Goal: Task Accomplishment & Management: Manage account settings

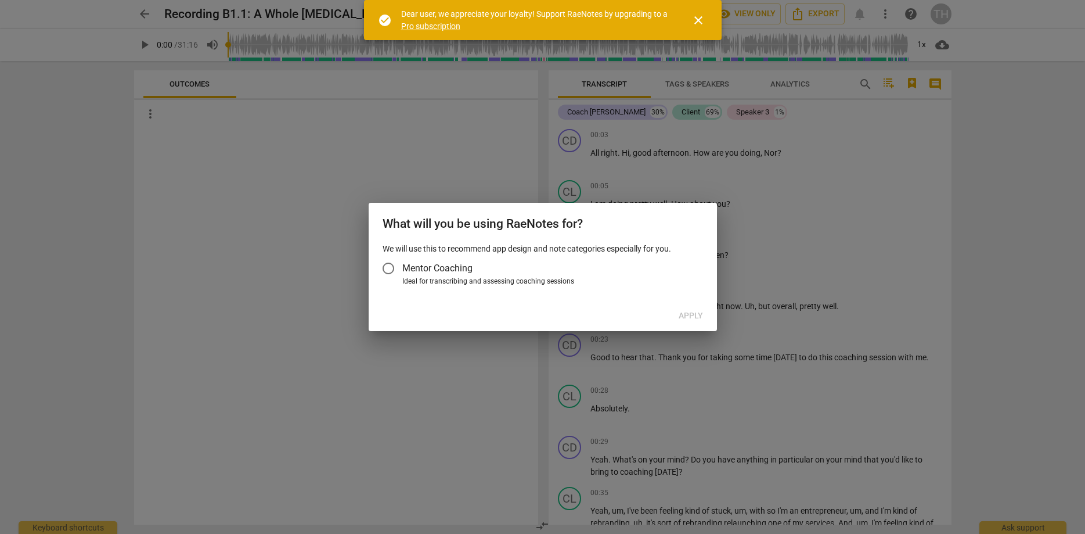
click at [699, 17] on span "close" at bounding box center [698, 20] width 14 height 14
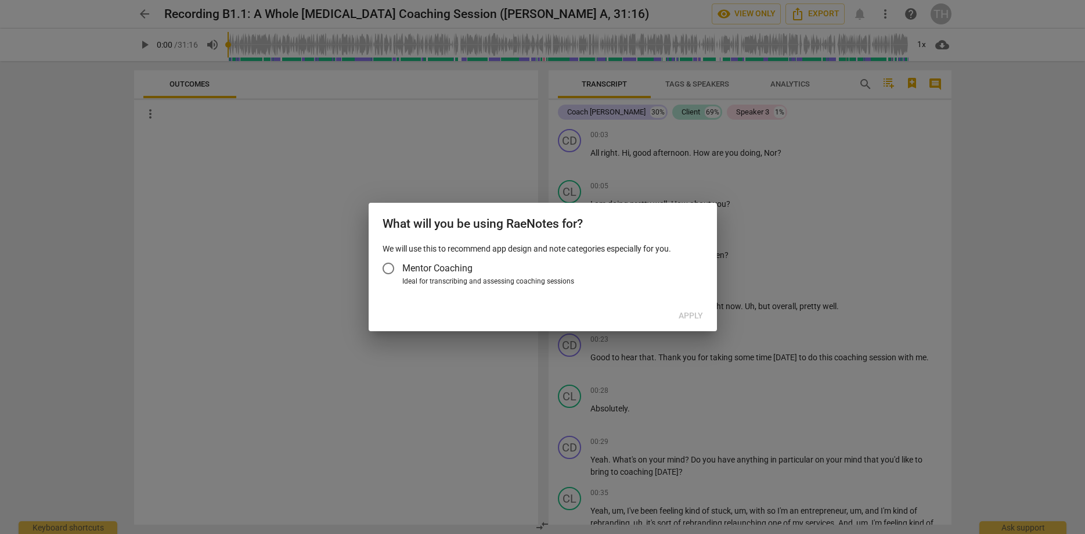
click at [649, 302] on div "What will you be using RaeNotes for? We will use this to recommend app design a…" at bounding box center [543, 267] width 348 height 128
click at [812, 253] on div at bounding box center [542, 267] width 1085 height 534
click at [893, 98] on div at bounding box center [542, 267] width 1085 height 534
click at [128, 142] on div at bounding box center [542, 267] width 1085 height 534
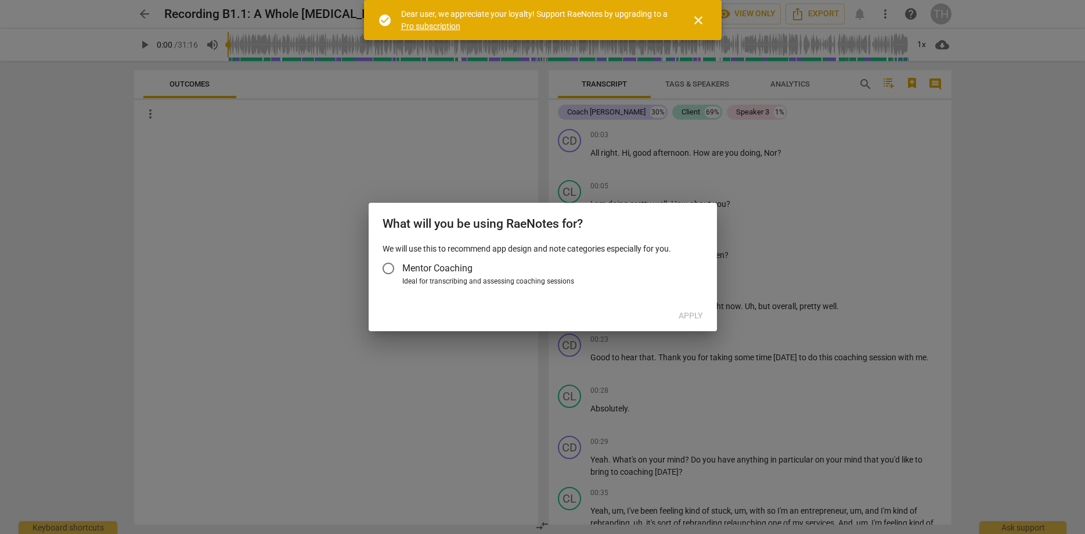
click at [700, 22] on span "close" at bounding box center [698, 20] width 14 height 14
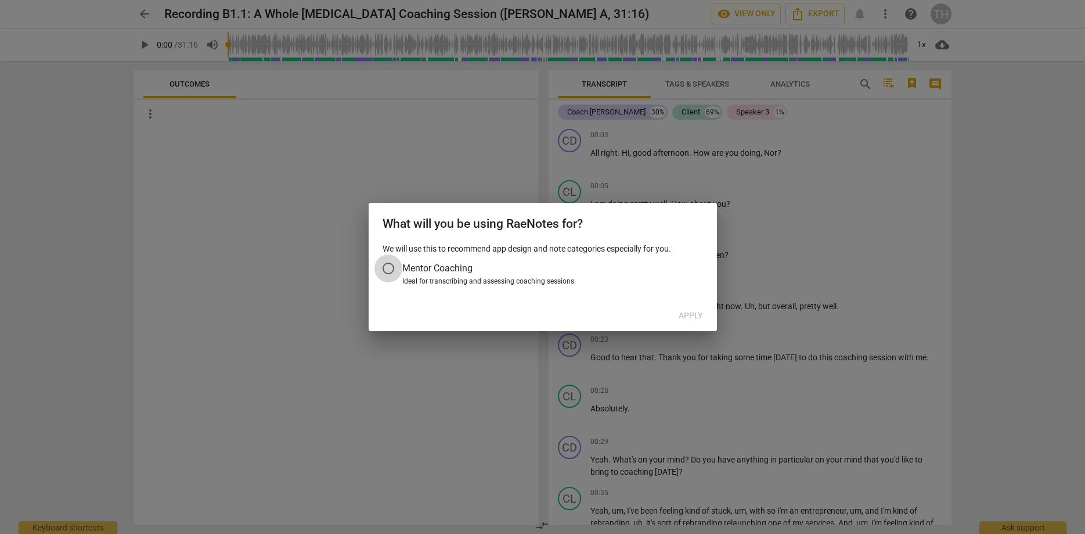
click at [388, 268] on input "Mentor Coaching" at bounding box center [388, 268] width 28 height 28
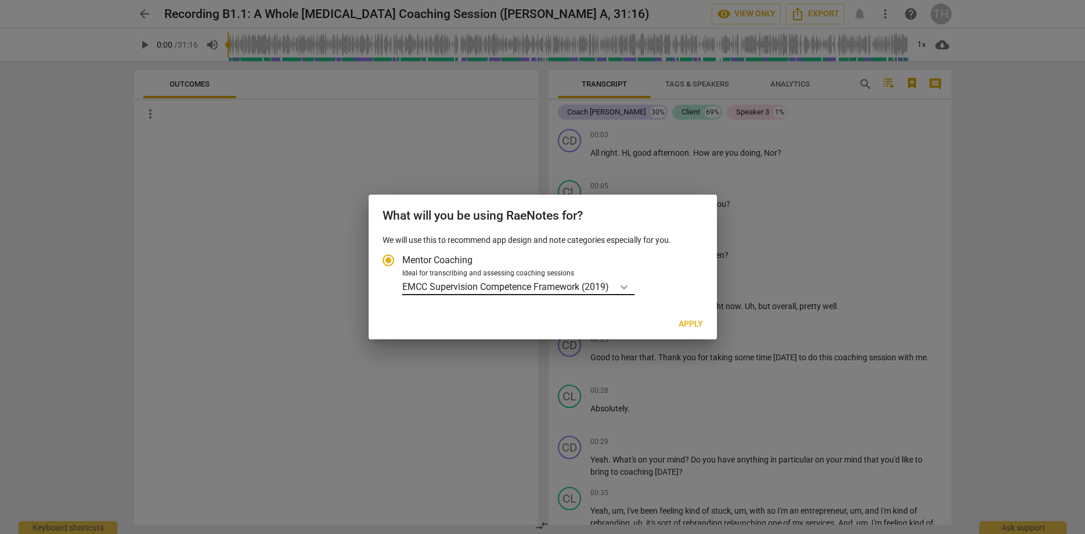
click at [627, 284] on icon "Account type" at bounding box center [624, 287] width 12 height 12
click at [0, 0] on input "Ideal for transcribing and assessing coaching sessions EMCC Supervision Compete…" at bounding box center [0, 0] width 0 height 0
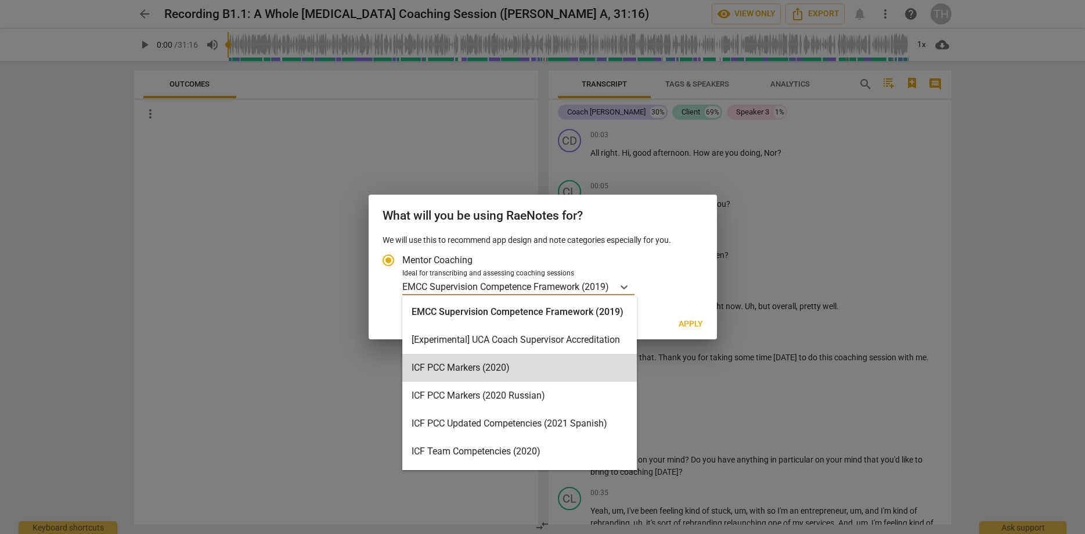
click at [215, 275] on div at bounding box center [542, 267] width 1085 height 534
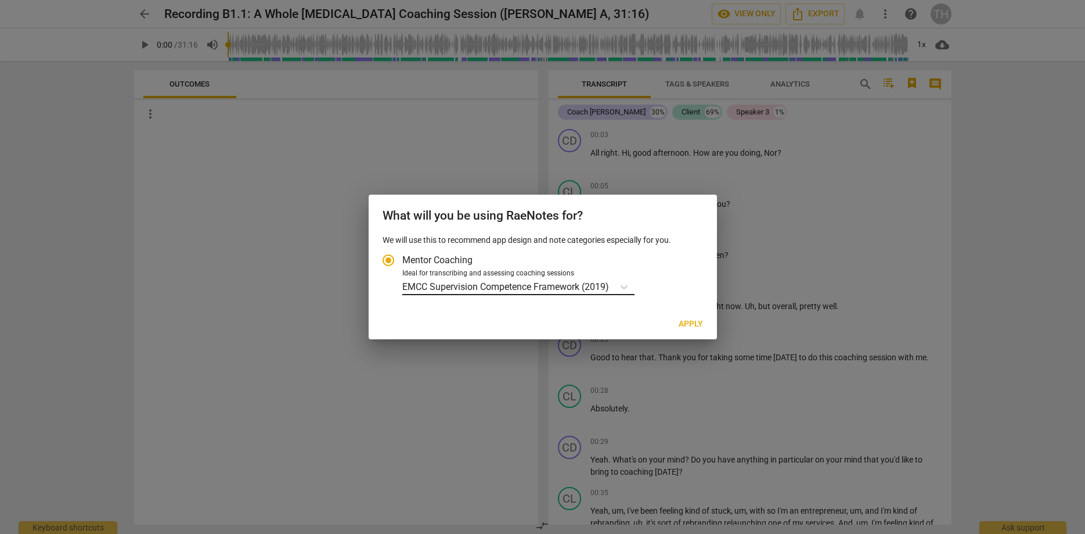
click at [612, 286] on input "Ideal for transcribing and assessing coaching sessions EMCC Supervision Compete…" at bounding box center [611, 286] width 2 height 11
click at [676, 290] on div "EMCC Supervision Competence Framework (2019)" at bounding box center [550, 286] width 297 height 17
click at [0, 0] on input "Ideal for transcribing and assessing coaching sessions EMCC Supervision Compete…" at bounding box center [0, 0] width 0 height 0
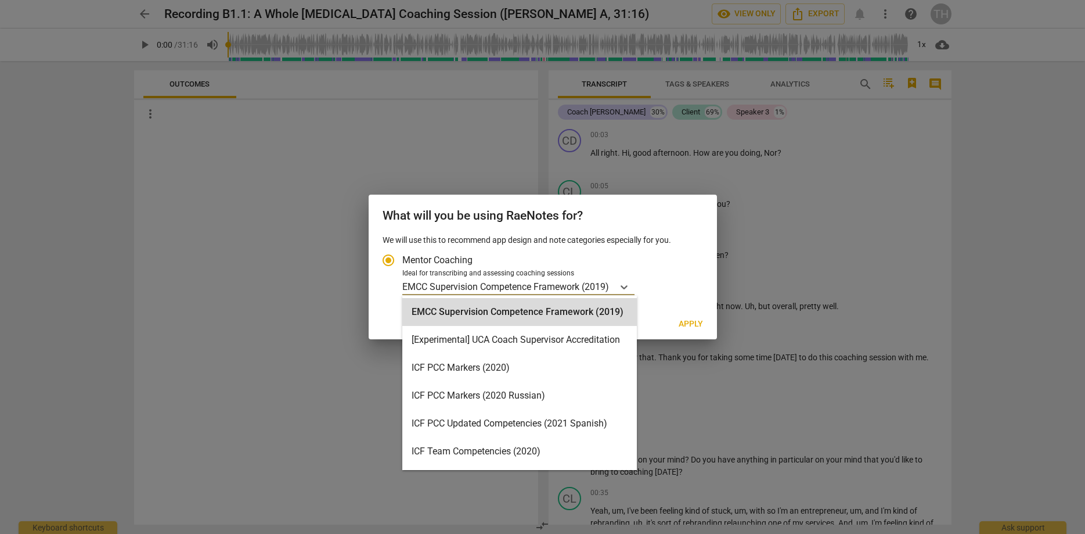
click at [594, 283] on p "EMCC Supervision Competence Framework (2019)" at bounding box center [505, 286] width 207 height 13
click at [0, 0] on input "Ideal for transcribing and assessing coaching sessions 15 results available. Us…" at bounding box center [0, 0] width 0 height 0
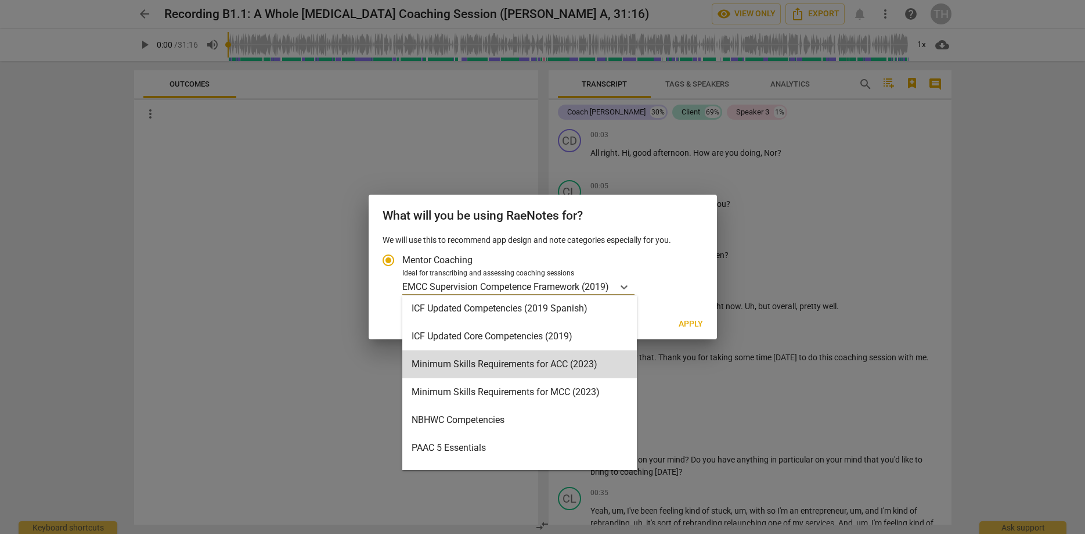
scroll to position [248, 0]
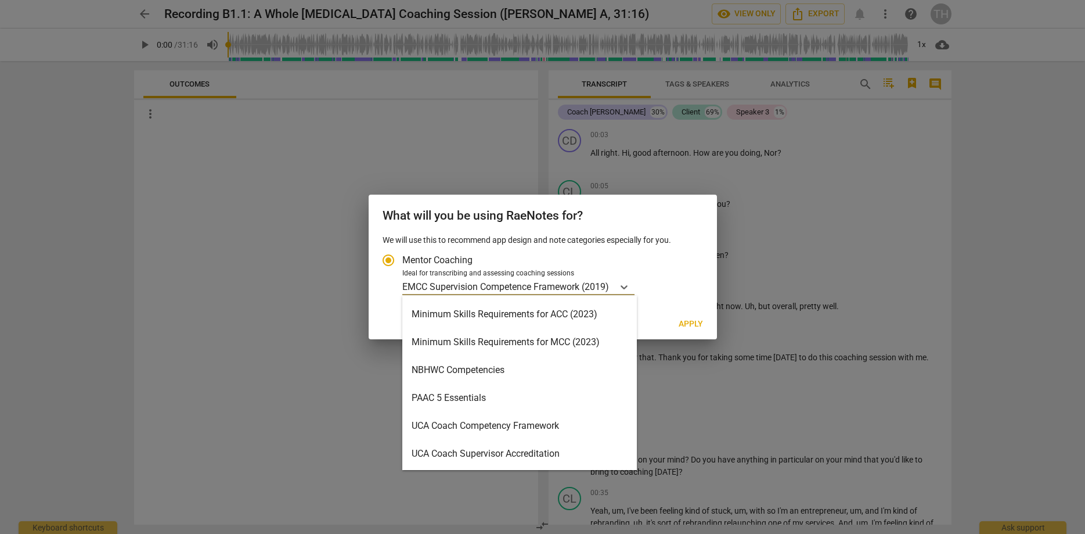
click at [483, 426] on div "UCA Coach Competency Framework" at bounding box center [519, 426] width 235 height 28
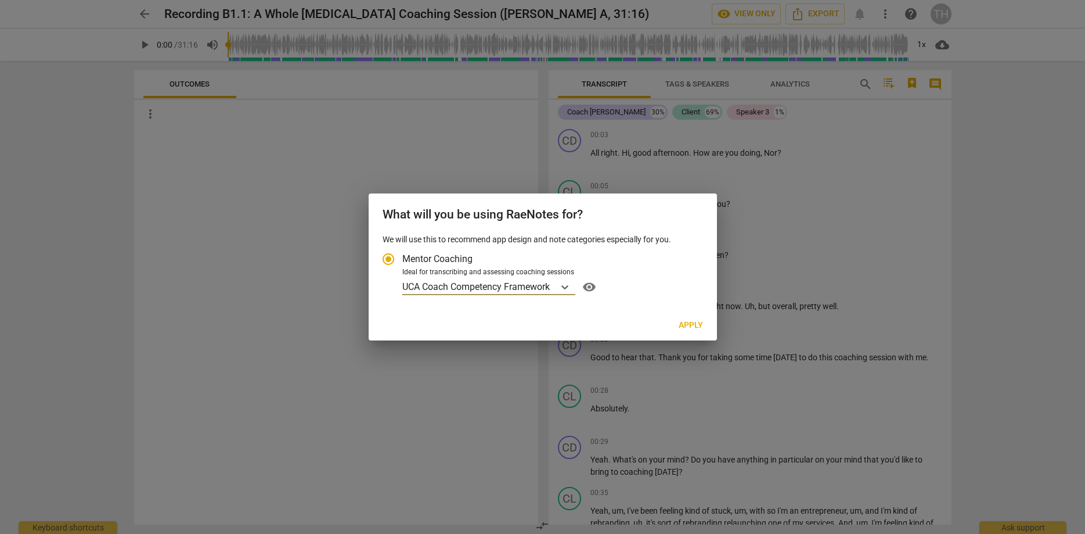
click at [692, 323] on span "Apply" at bounding box center [691, 325] width 24 height 12
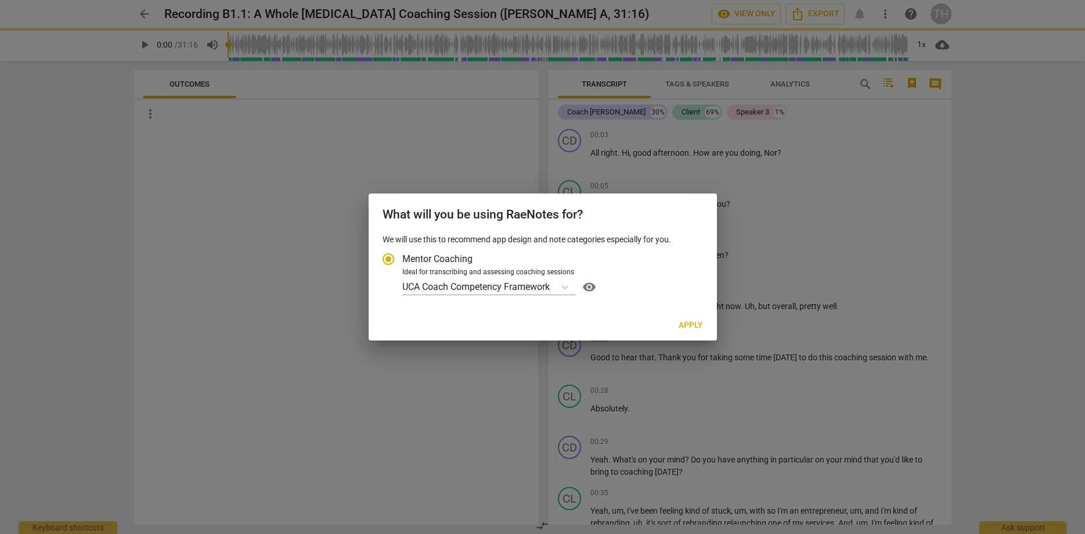
radio input "false"
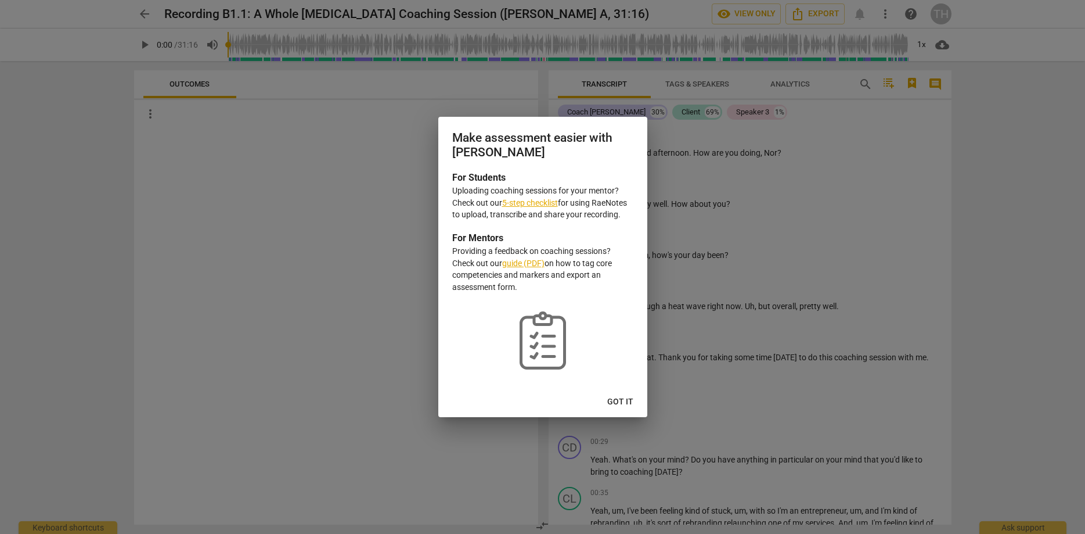
click at [626, 402] on span "Got it" at bounding box center [620, 402] width 26 height 12
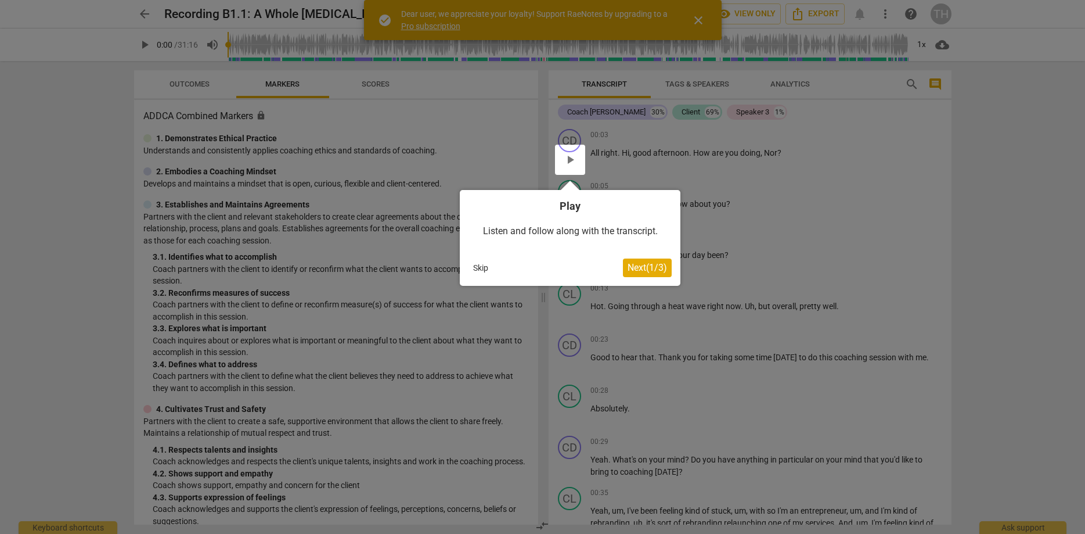
click at [481, 268] on button "Skip" at bounding box center [481, 267] width 24 height 17
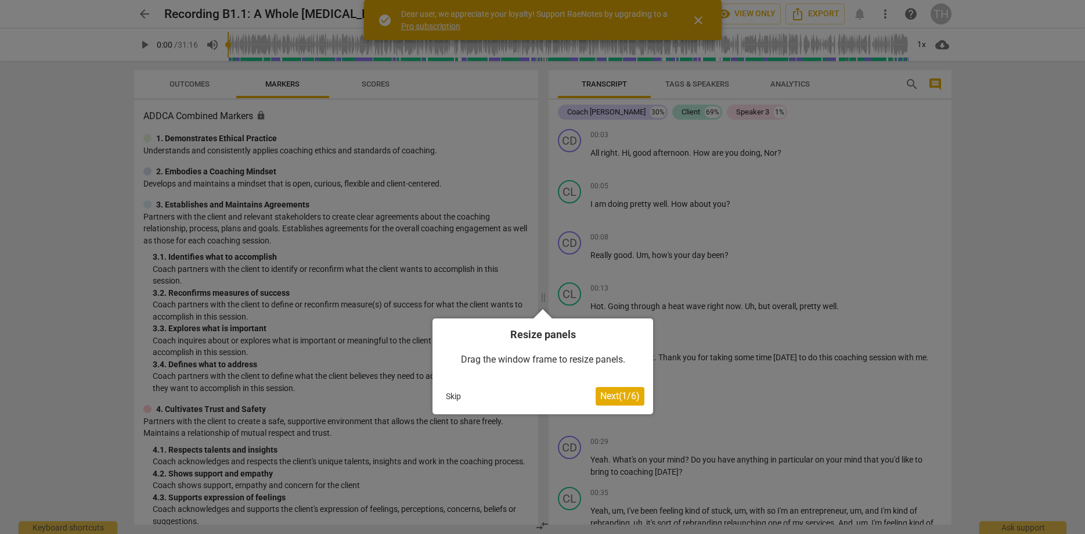
click at [455, 392] on button "Skip" at bounding box center [453, 395] width 24 height 17
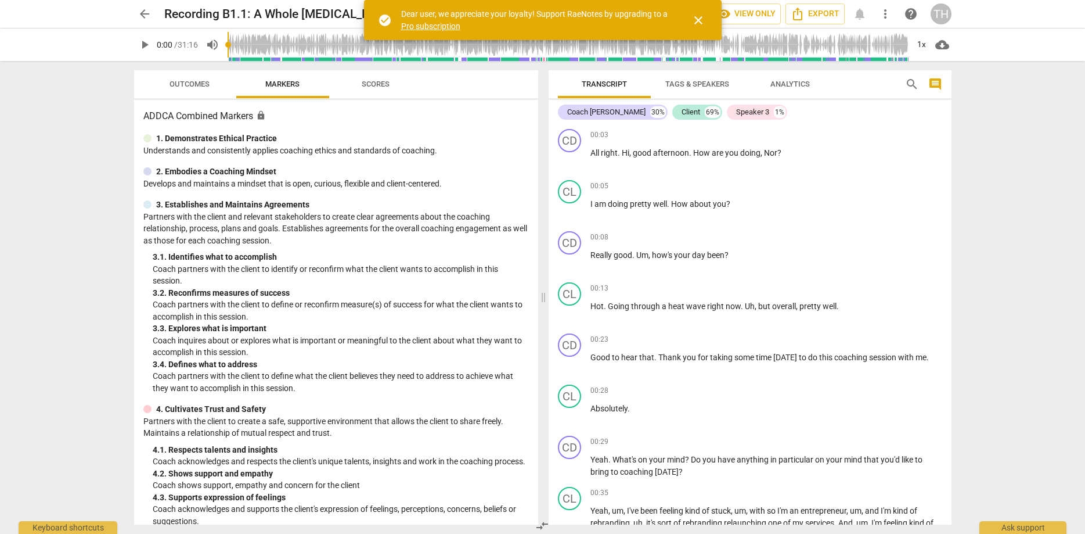
click at [940, 18] on div "TH" at bounding box center [941, 13] width 21 height 21
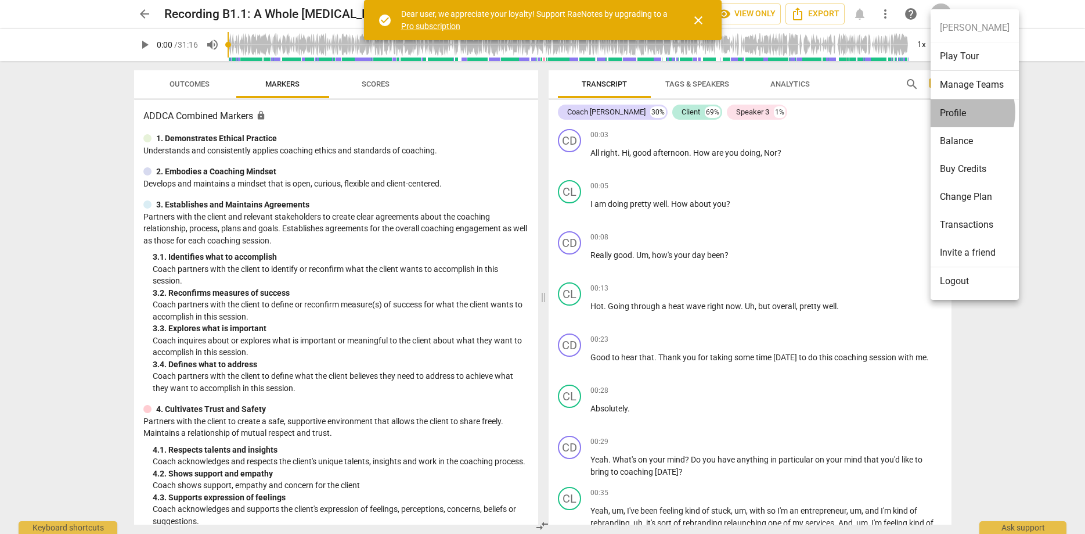
click at [953, 112] on li "Profile" at bounding box center [975, 113] width 88 height 28
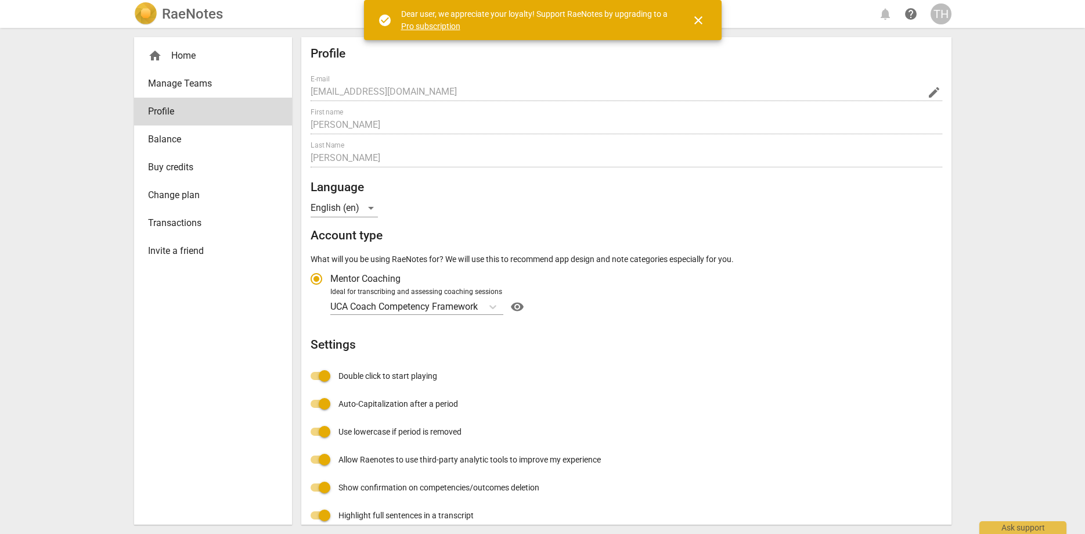
radio input "false"
click at [698, 21] on span "close" at bounding box center [698, 20] width 14 height 14
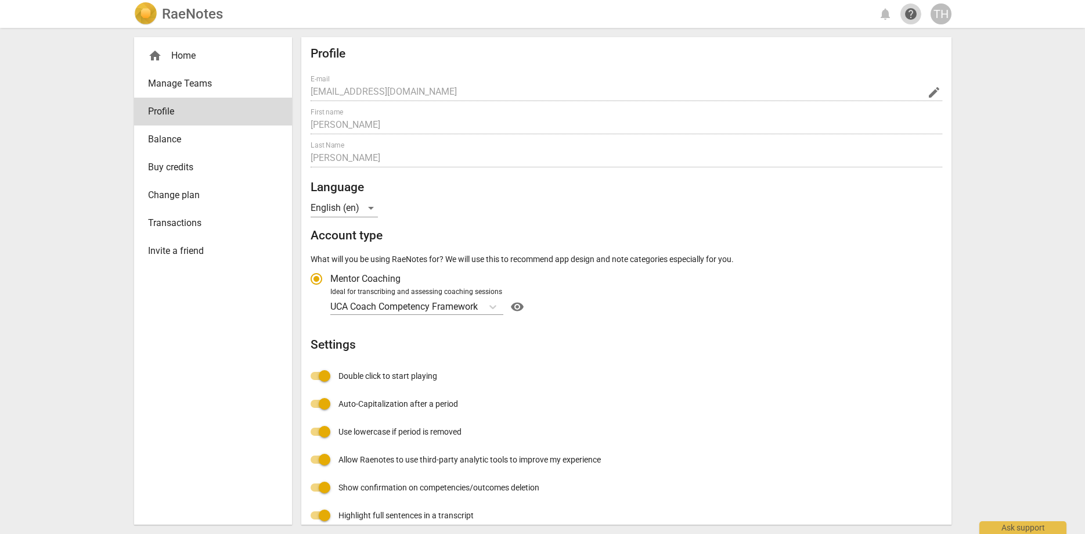
click at [910, 14] on span "help" at bounding box center [911, 14] width 14 height 14
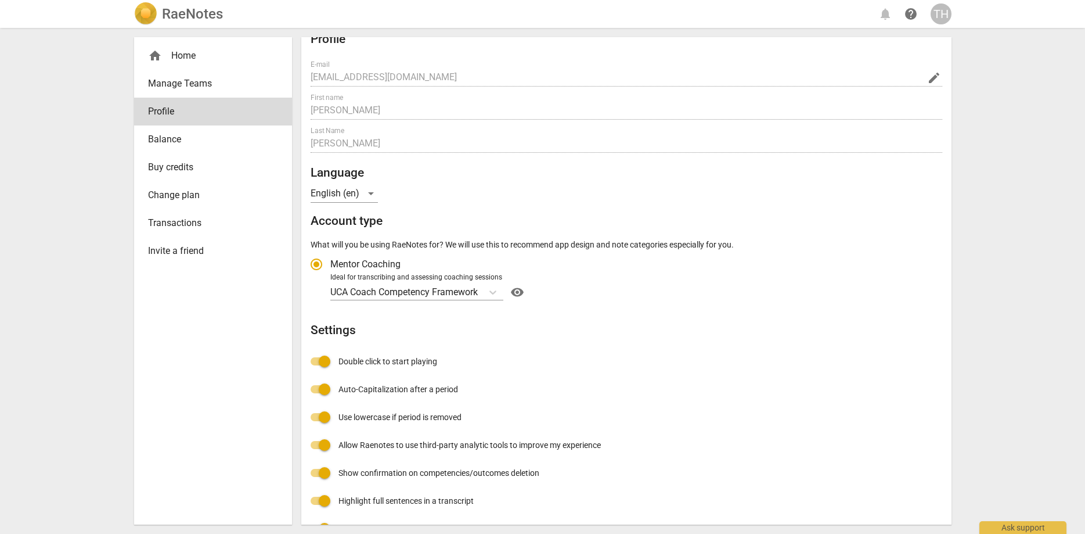
scroll to position [24, 0]
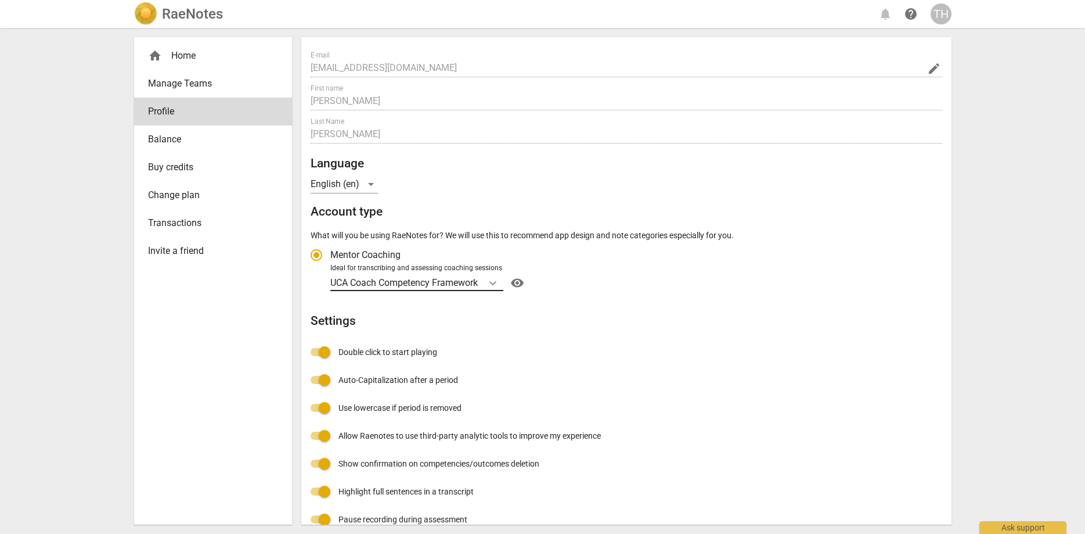
click at [489, 284] on div "Account type" at bounding box center [492, 282] width 21 height 17
click at [0, 0] on input "Ideal for transcribing and assessing coaching sessions UCA Coach Competency Fra…" at bounding box center [0, 0] width 0 height 0
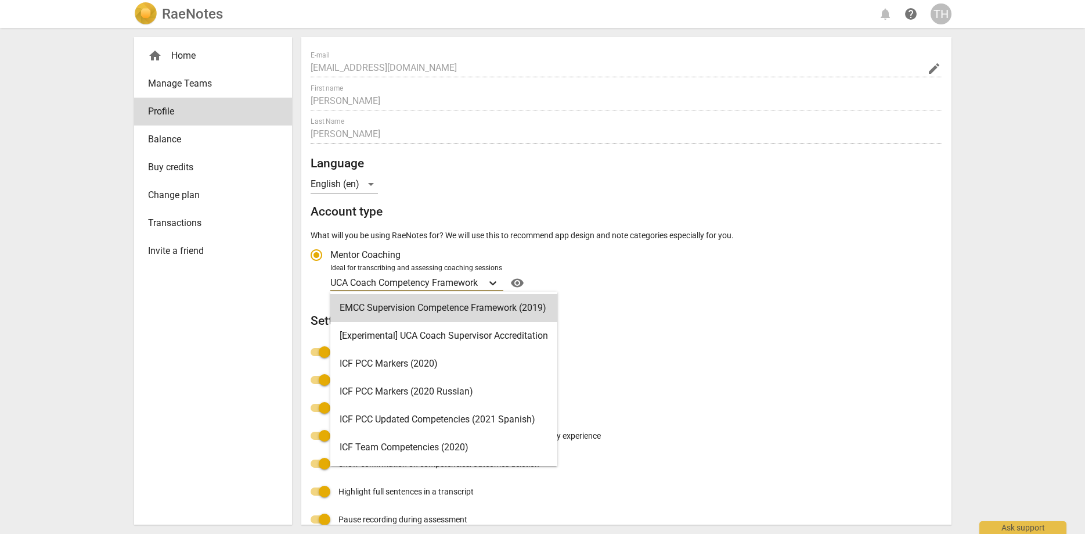
click at [494, 286] on icon "Account type" at bounding box center [493, 283] width 12 height 12
click at [0, 0] on input "Ideal for transcribing and assessing coaching sessions 15 results available. Us…" at bounding box center [0, 0] width 0 height 0
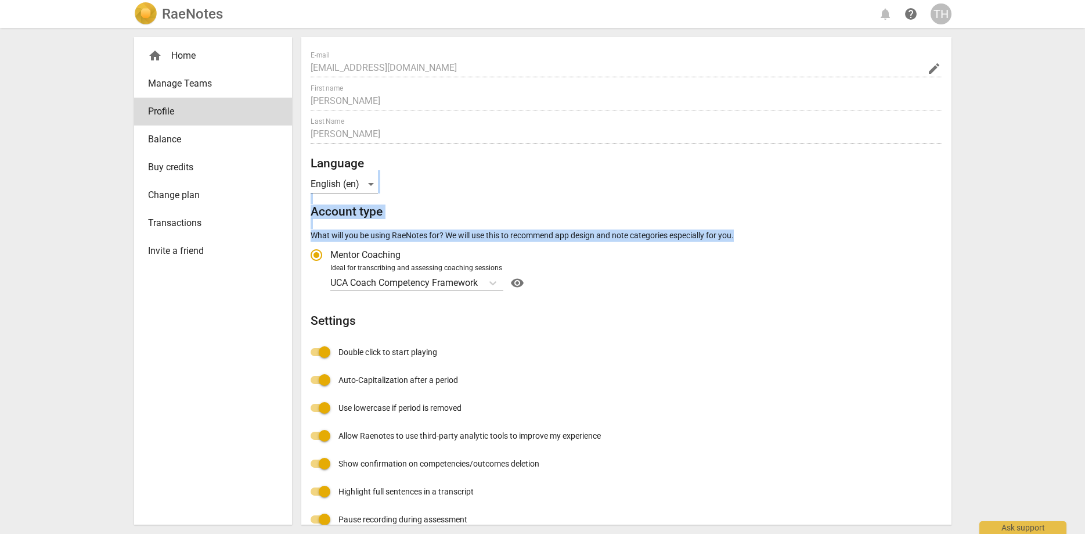
drag, startPoint x: 945, startPoint y: 191, endPoint x: 955, endPoint y: 230, distance: 40.3
click at [952, 230] on div "Profile E-mail tracymhartwellbsw@gmail.com edit First name Tracy Last Name Hart…" at bounding box center [626, 280] width 650 height 487
click at [866, 207] on h2 "Account type" at bounding box center [627, 211] width 632 height 15
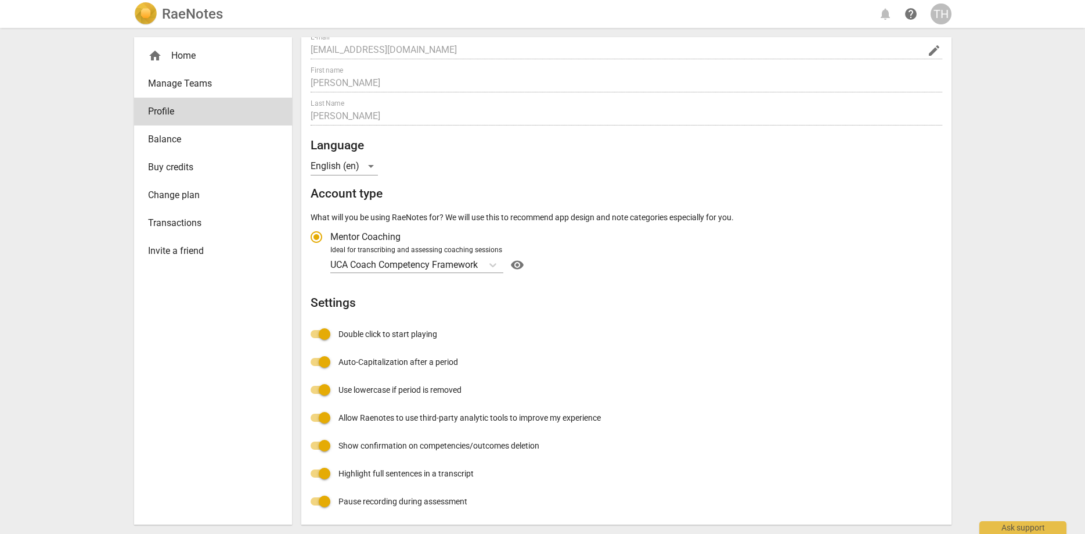
scroll to position [0, 0]
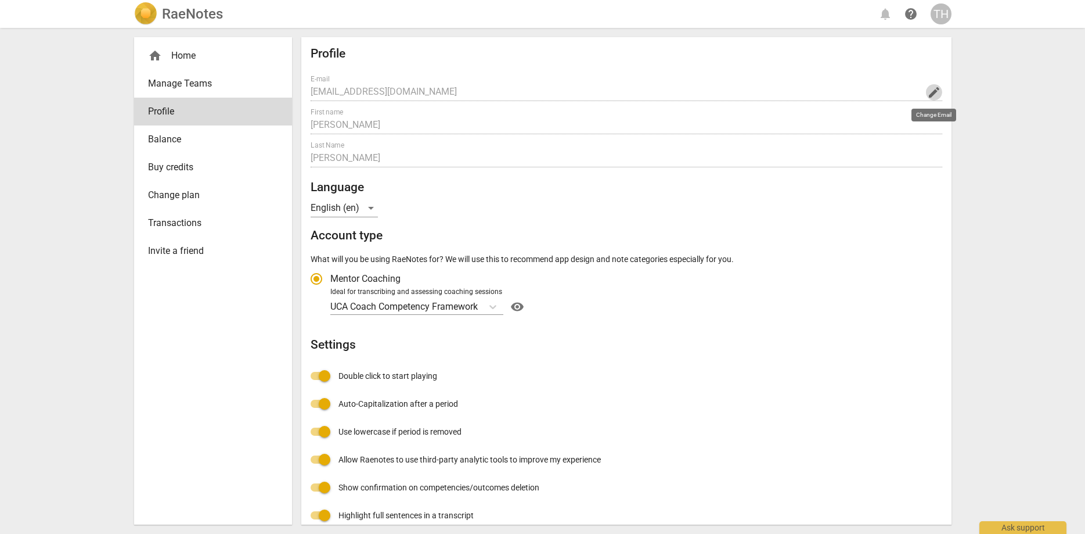
click at [935, 90] on span "edit" at bounding box center [934, 92] width 14 height 14
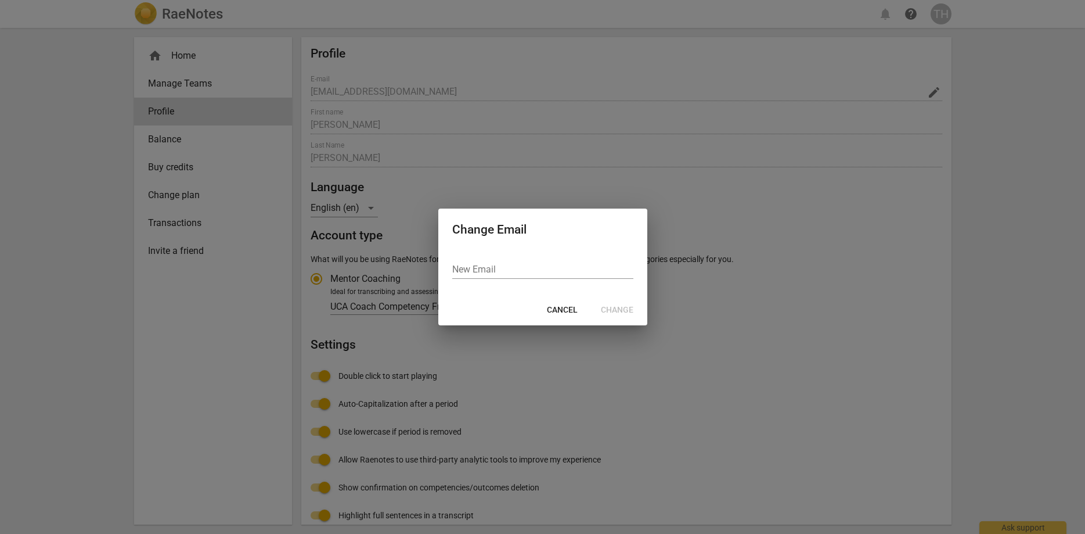
click at [935, 90] on div at bounding box center [542, 267] width 1085 height 534
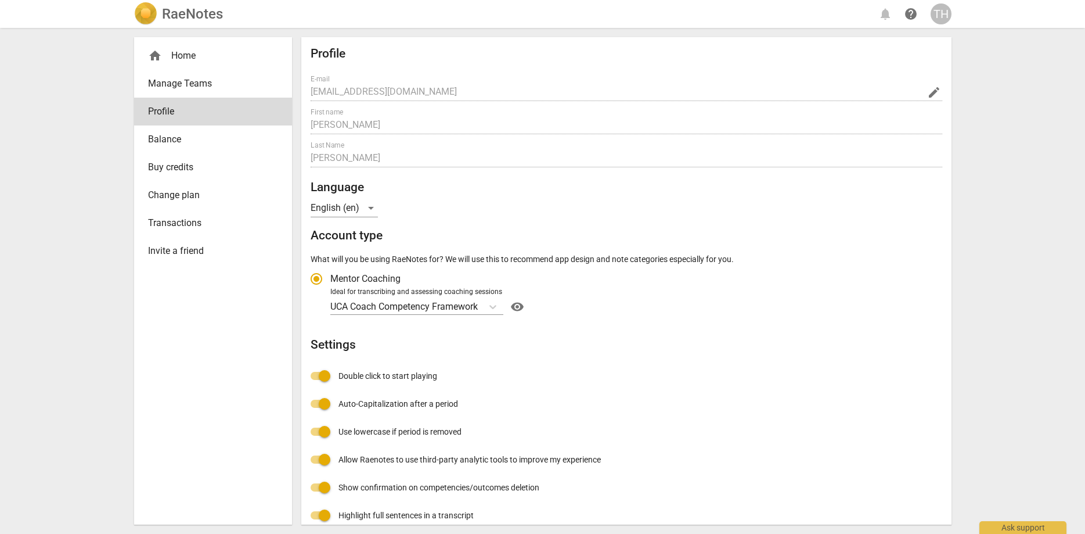
click at [935, 15] on div "TH" at bounding box center [941, 13] width 21 height 21
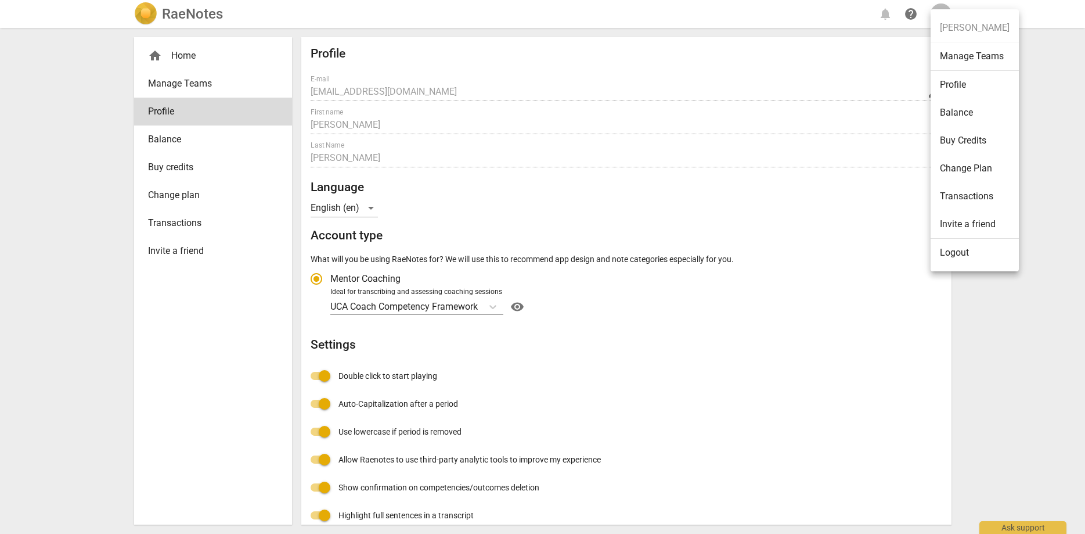
click at [963, 164] on li "Change Plan" at bounding box center [975, 168] width 88 height 28
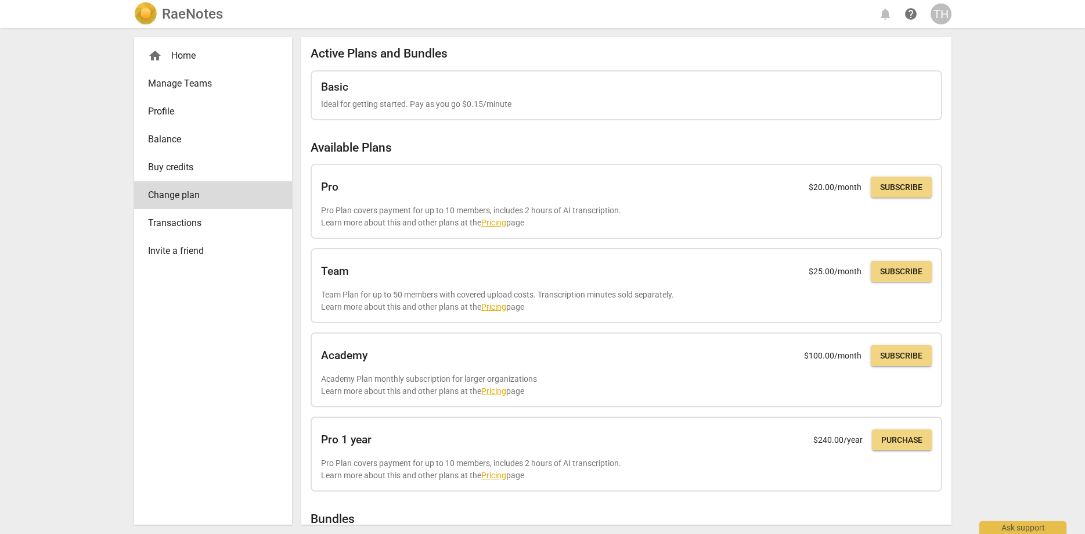
click at [913, 14] on span "help" at bounding box center [911, 14] width 14 height 14
click at [940, 16] on div "TH" at bounding box center [941, 13] width 21 height 21
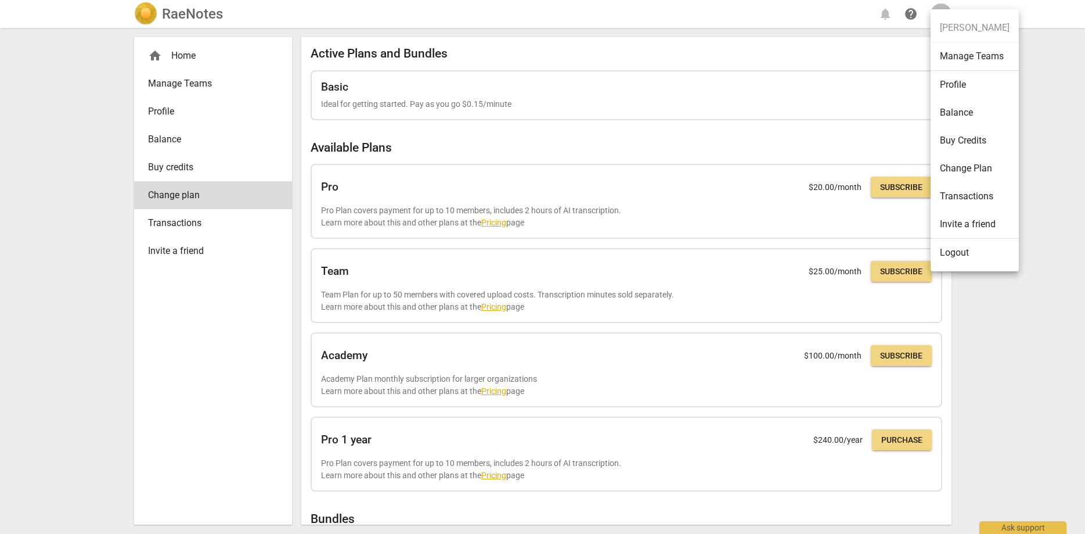
click at [955, 254] on li "Logout" at bounding box center [975, 253] width 88 height 28
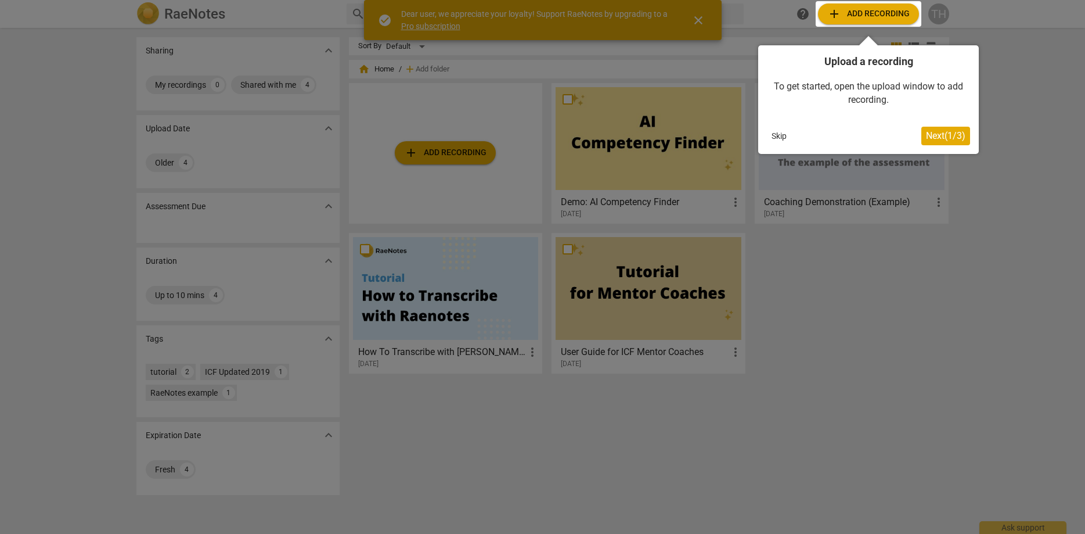
click at [940, 134] on span "Next ( 1 / 3 )" at bounding box center [945, 135] width 39 height 11
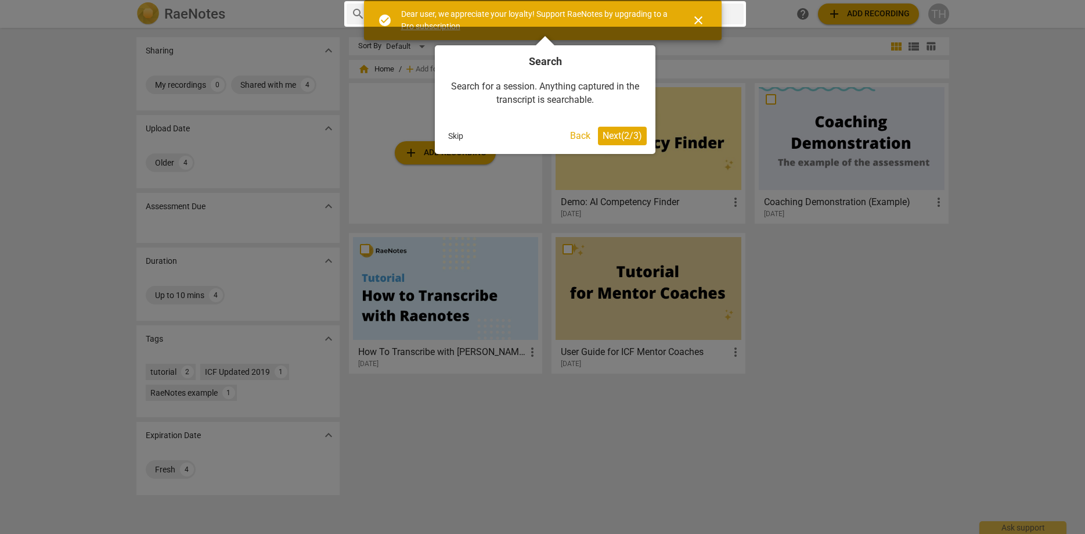
click at [694, 18] on div at bounding box center [545, 14] width 402 height 26
click at [582, 136] on button "Back" at bounding box center [580, 136] width 30 height 19
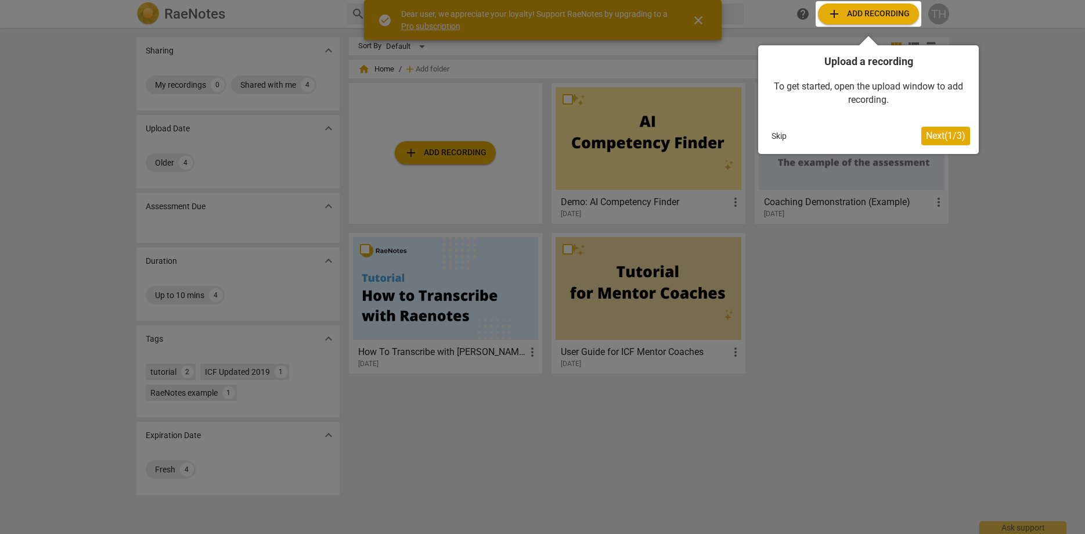
click at [833, 16] on div at bounding box center [869, 14] width 106 height 26
click at [777, 133] on button "Skip" at bounding box center [779, 135] width 24 height 17
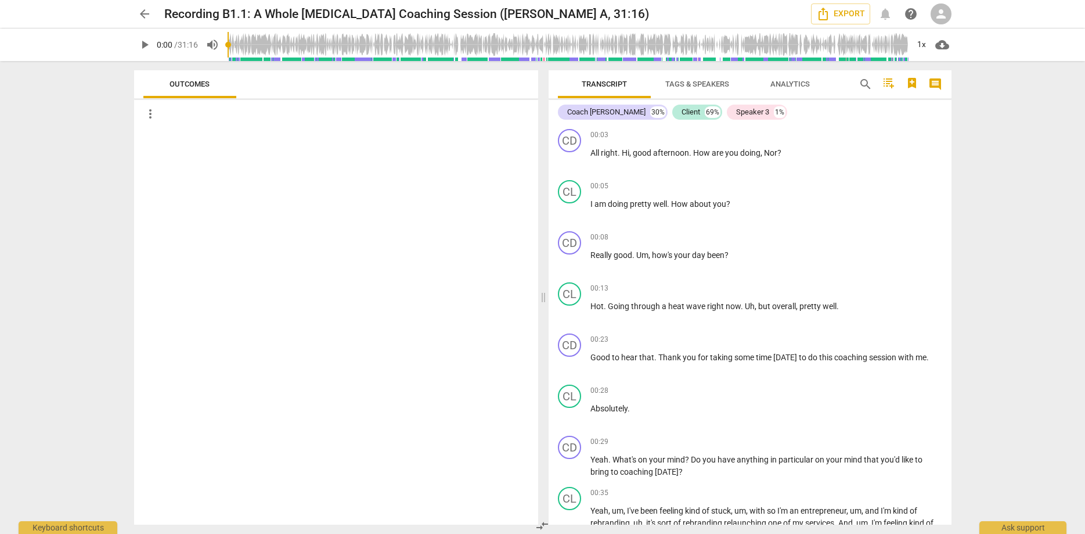
click at [142, 48] on span "play_arrow" at bounding box center [145, 45] width 14 height 14
click at [145, 45] on span "pause" at bounding box center [145, 45] width 14 height 14
click at [146, 47] on span "play_arrow" at bounding box center [145, 45] width 14 height 14
click at [146, 43] on span "pause" at bounding box center [145, 45] width 14 height 14
type input "5"
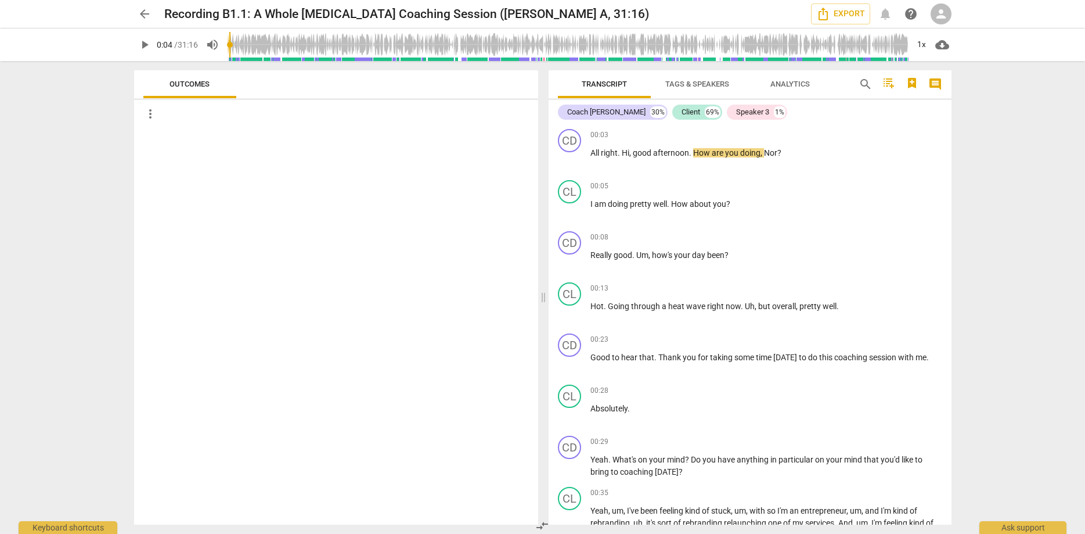
click at [943, 14] on span "person" at bounding box center [941, 14] width 14 height 14
click at [947, 26] on li "Login" at bounding box center [952, 28] width 42 height 28
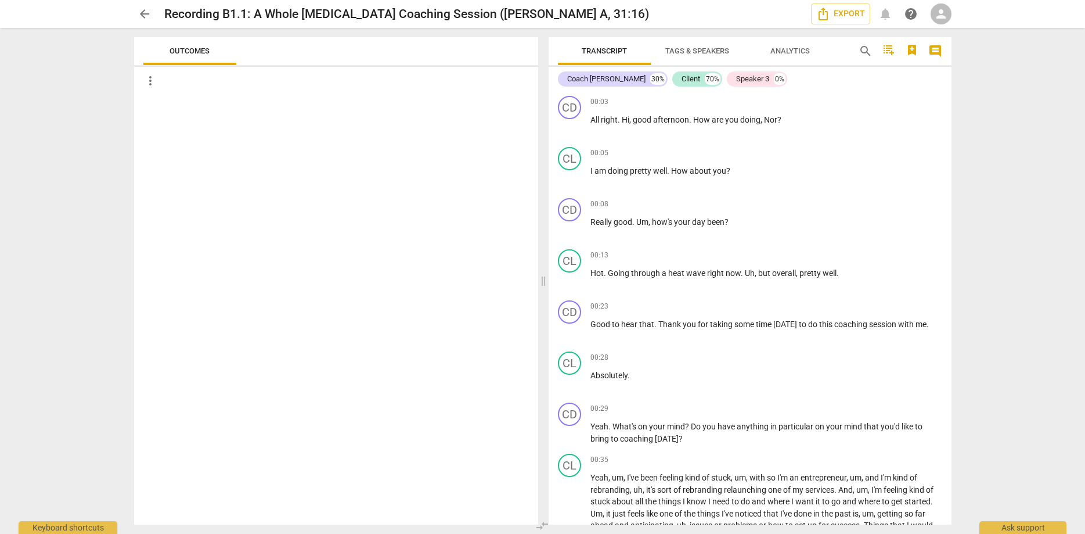
click at [939, 18] on span "person" at bounding box center [941, 14] width 14 height 14
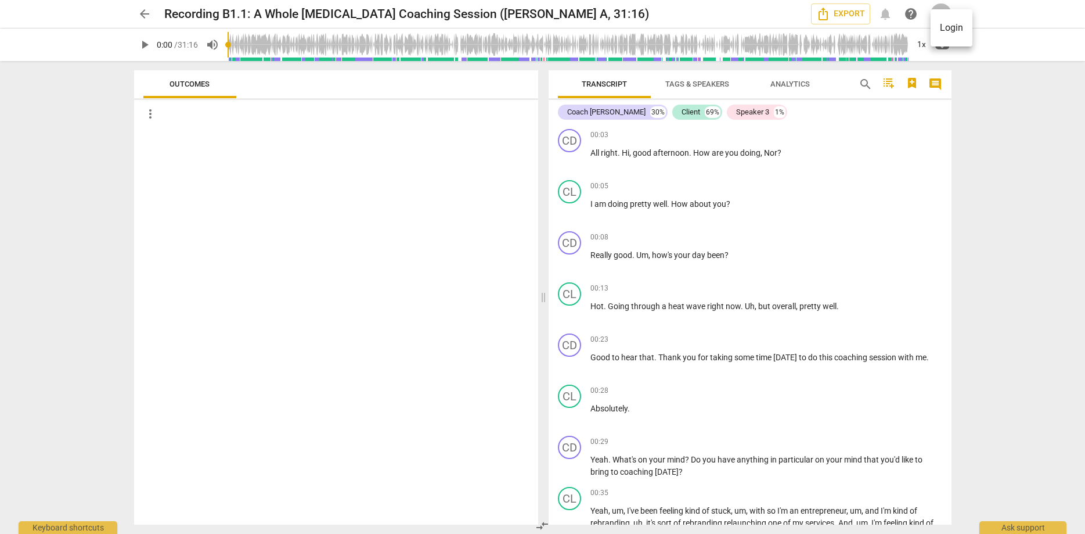
click at [945, 26] on li "Login" at bounding box center [952, 28] width 42 height 28
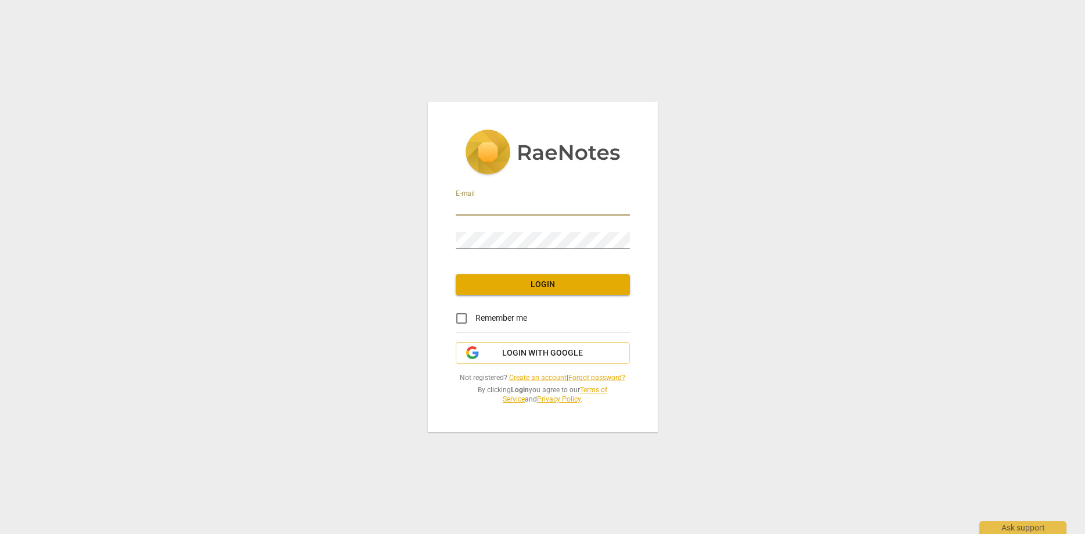
click at [533, 209] on input "email" at bounding box center [543, 207] width 174 height 17
type input "[EMAIL_ADDRESS][DOMAIN_NAME]"
click at [487, 230] on div "Password" at bounding box center [543, 235] width 174 height 26
click at [543, 284] on span "Login" at bounding box center [543, 285] width 156 height 12
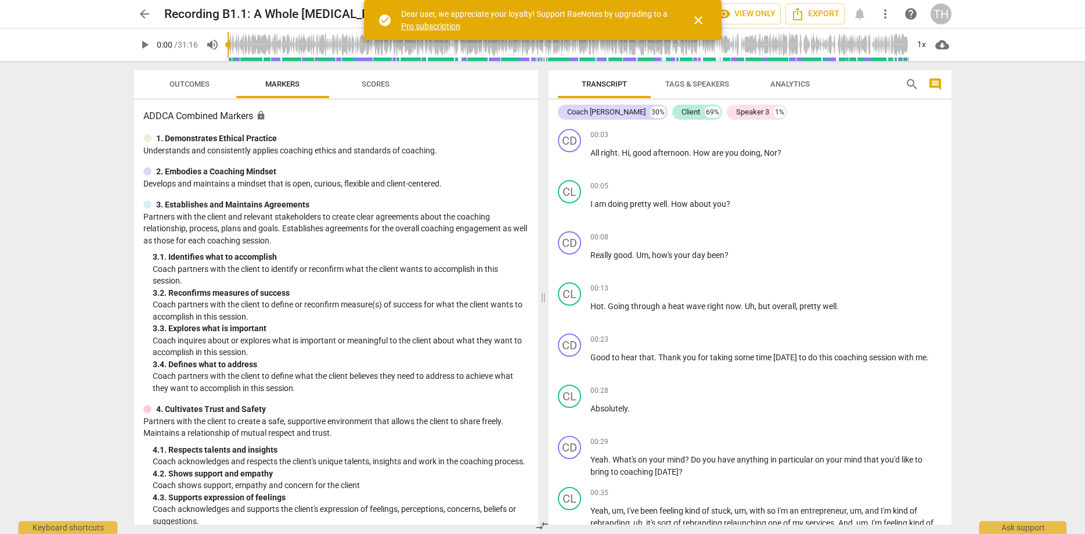
click at [697, 20] on span "close" at bounding box center [698, 20] width 14 height 14
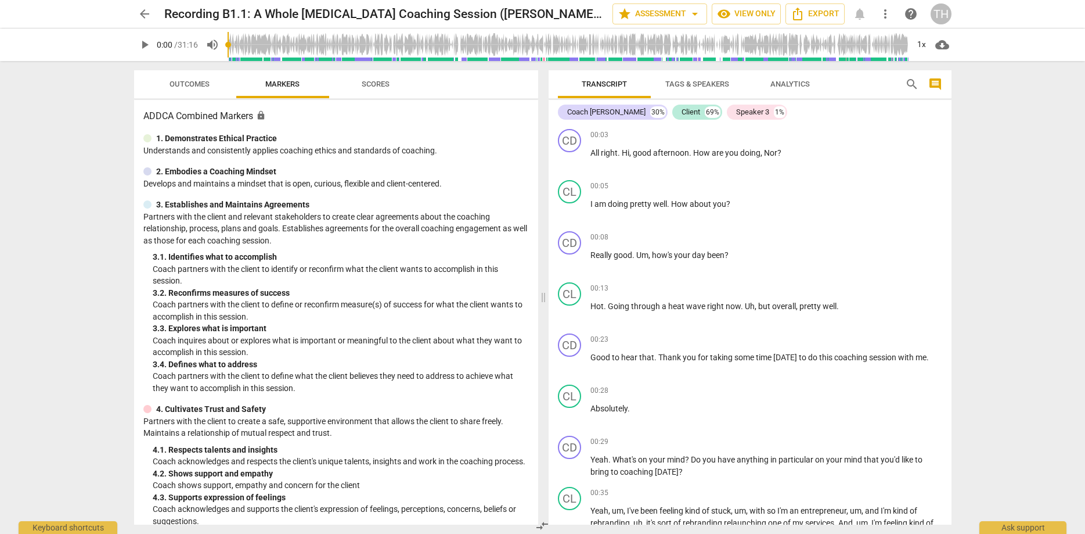
click at [942, 13] on div "TH" at bounding box center [941, 13] width 21 height 21
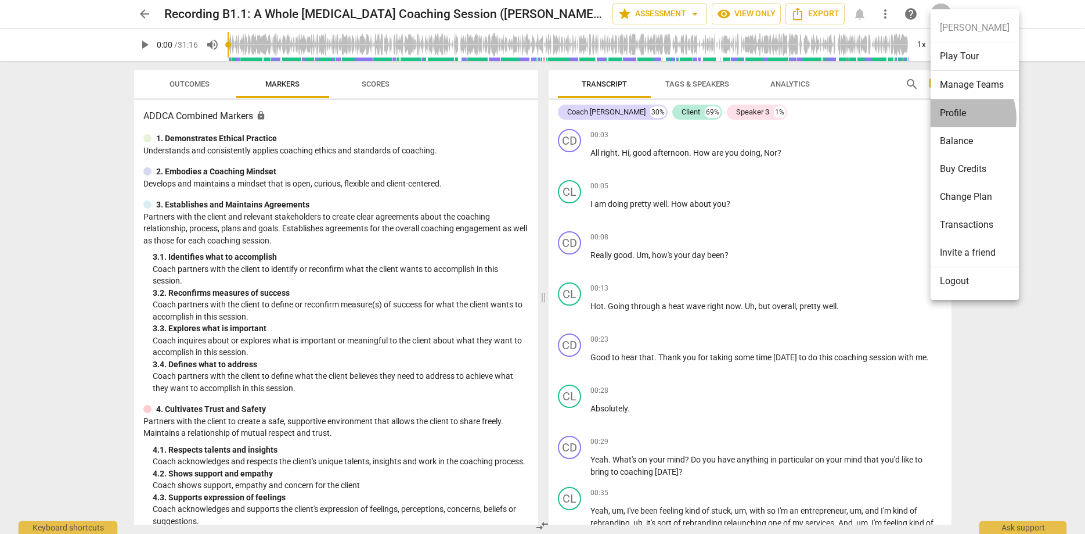
click at [954, 118] on li "Profile" at bounding box center [975, 113] width 88 height 28
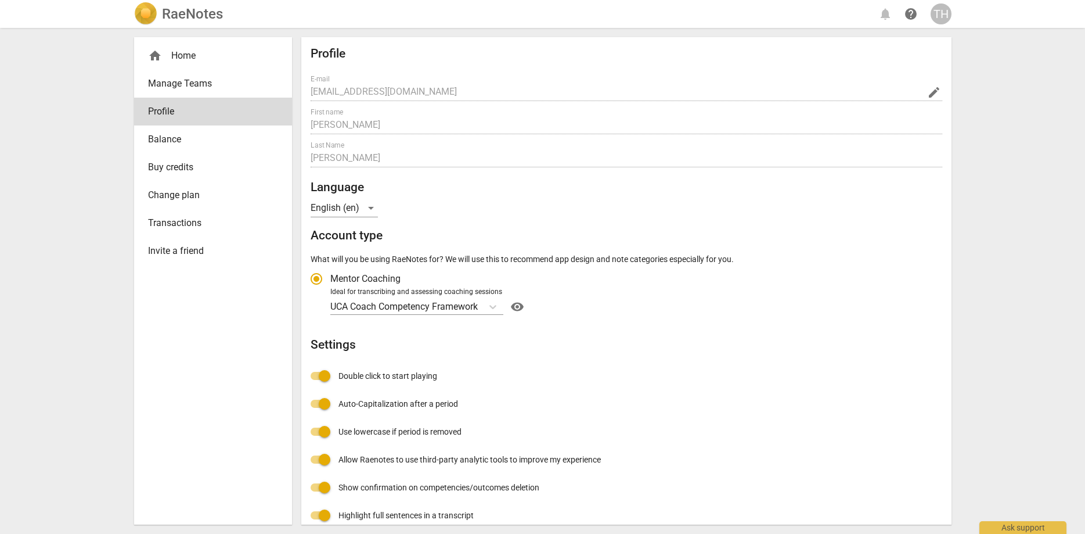
radio input "false"
click at [908, 16] on span "help" at bounding box center [911, 14] width 14 height 14
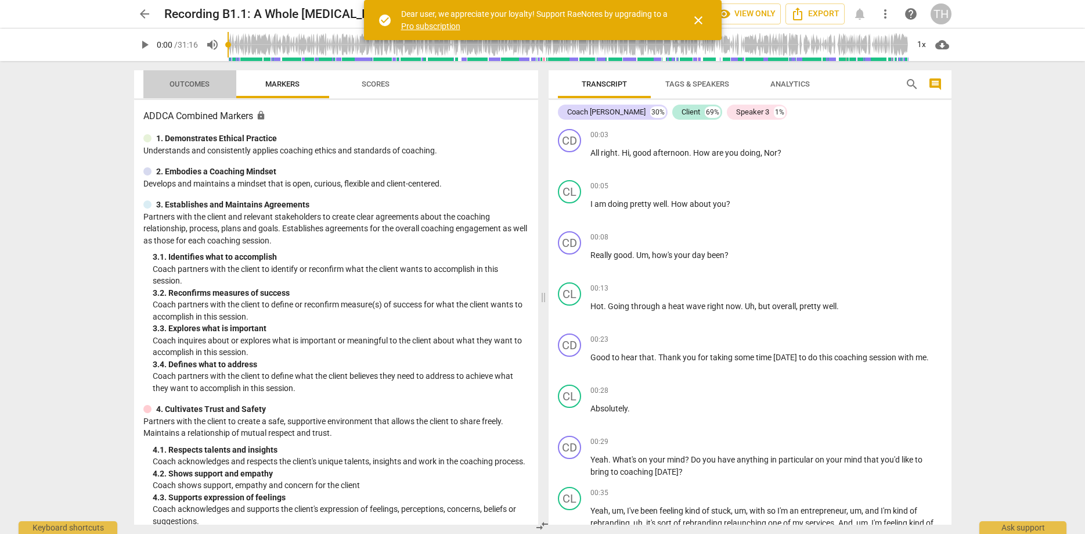
click at [196, 89] on span "Outcomes" at bounding box center [190, 85] width 68 height 16
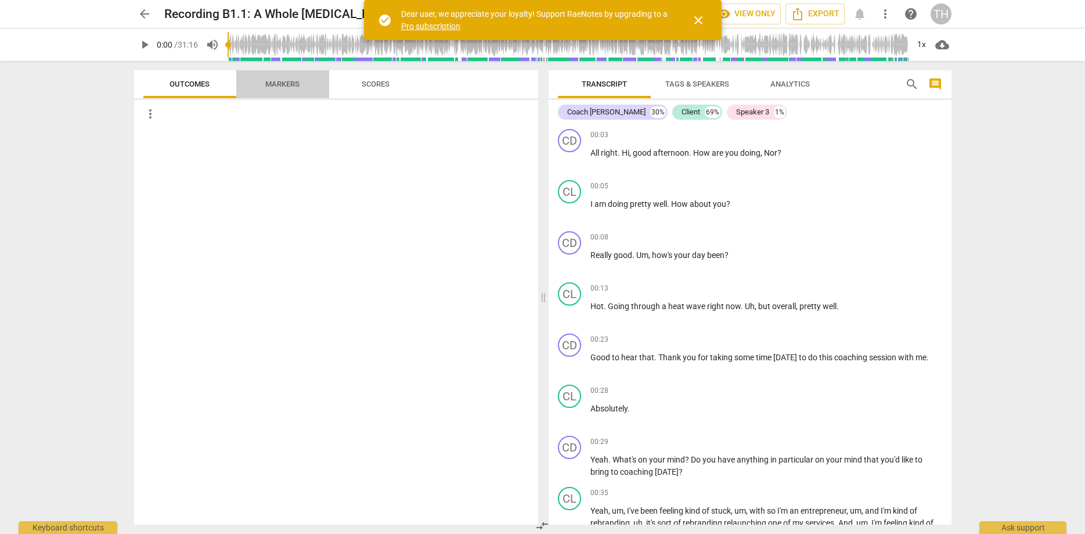
click at [279, 81] on span "Markers" at bounding box center [282, 84] width 34 height 9
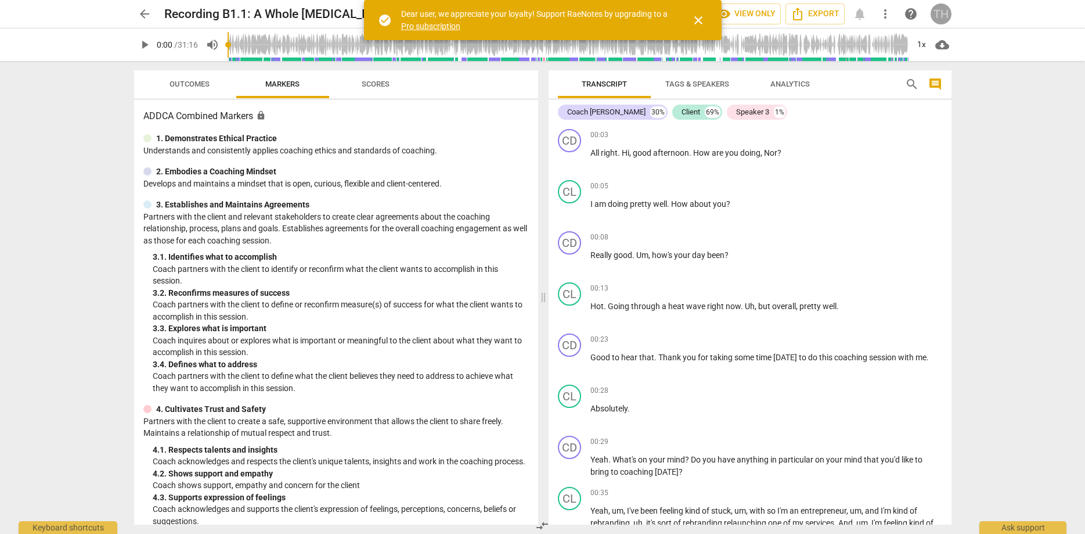
click at [943, 11] on div "TH" at bounding box center [941, 13] width 21 height 21
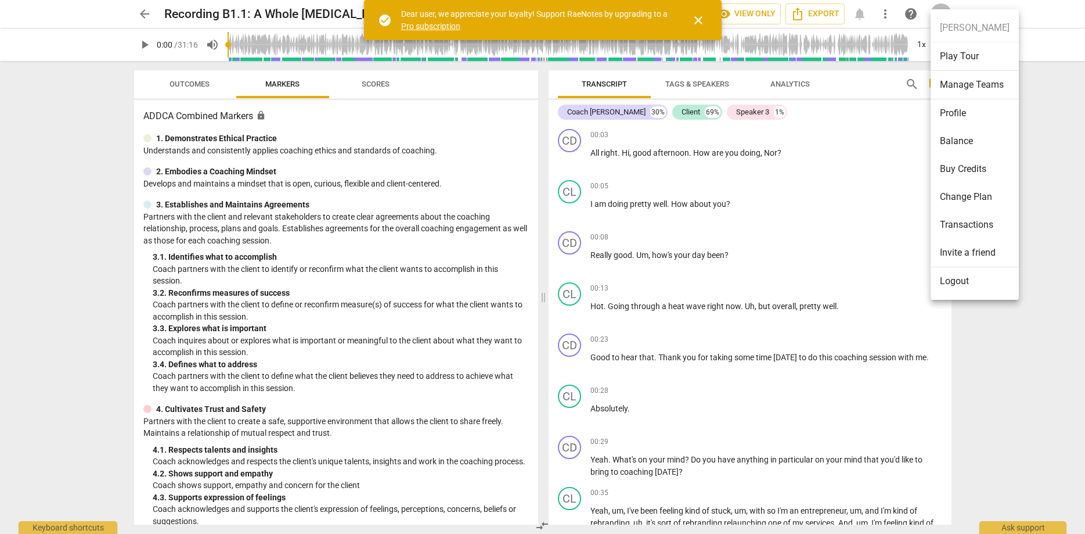
click at [149, 18] on div at bounding box center [542, 267] width 1085 height 534
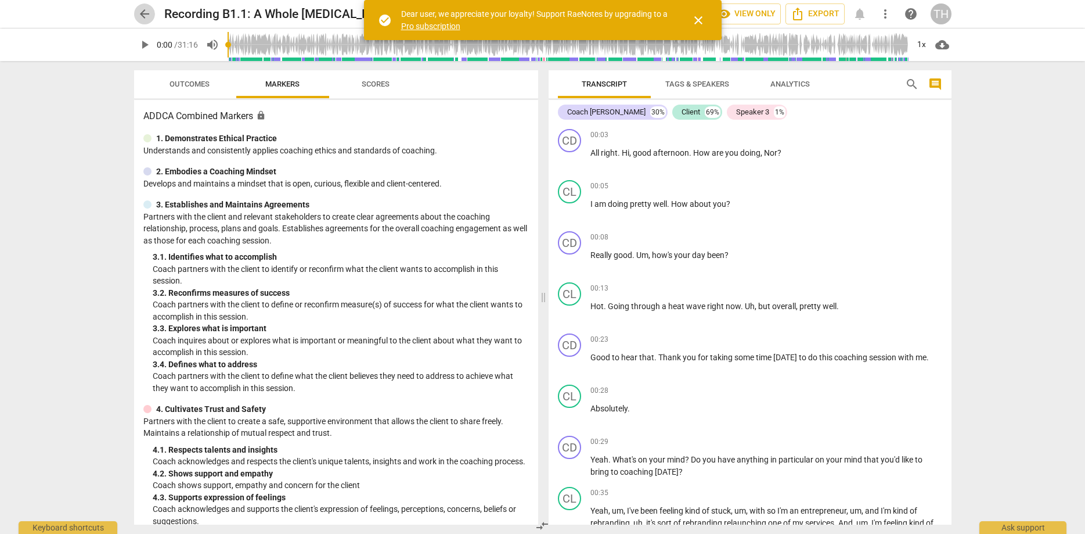
click at [145, 16] on span "arrow_back" at bounding box center [145, 14] width 14 height 14
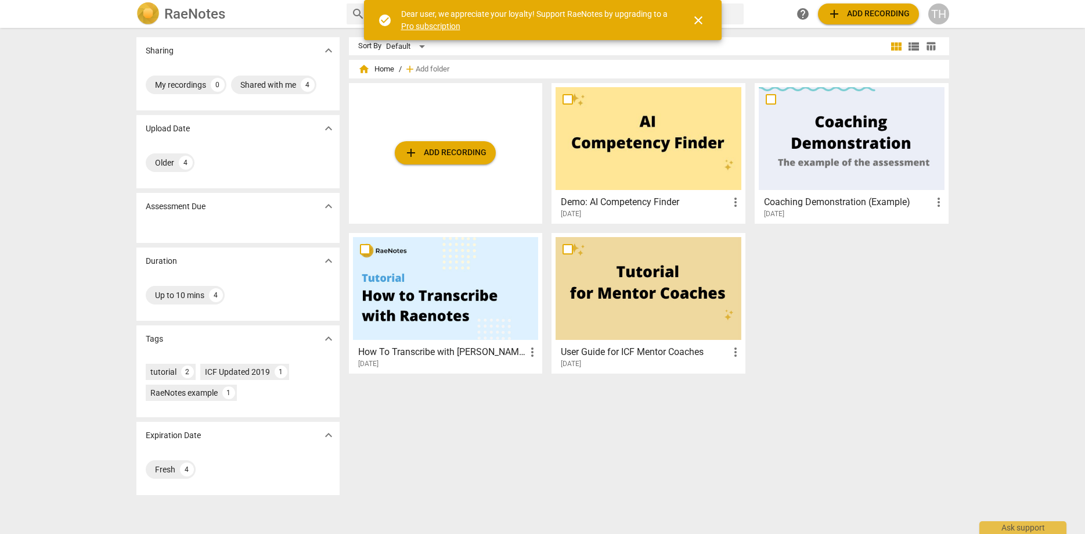
click at [805, 14] on span "help" at bounding box center [803, 14] width 14 height 14
click at [698, 21] on span "close" at bounding box center [698, 20] width 14 height 14
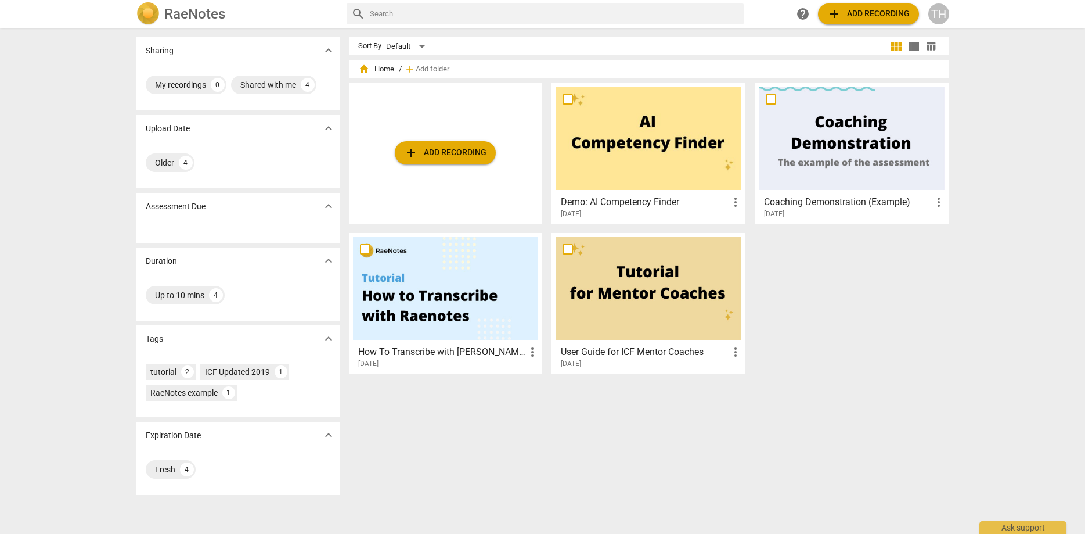
click at [836, 15] on span "add" at bounding box center [834, 14] width 14 height 14
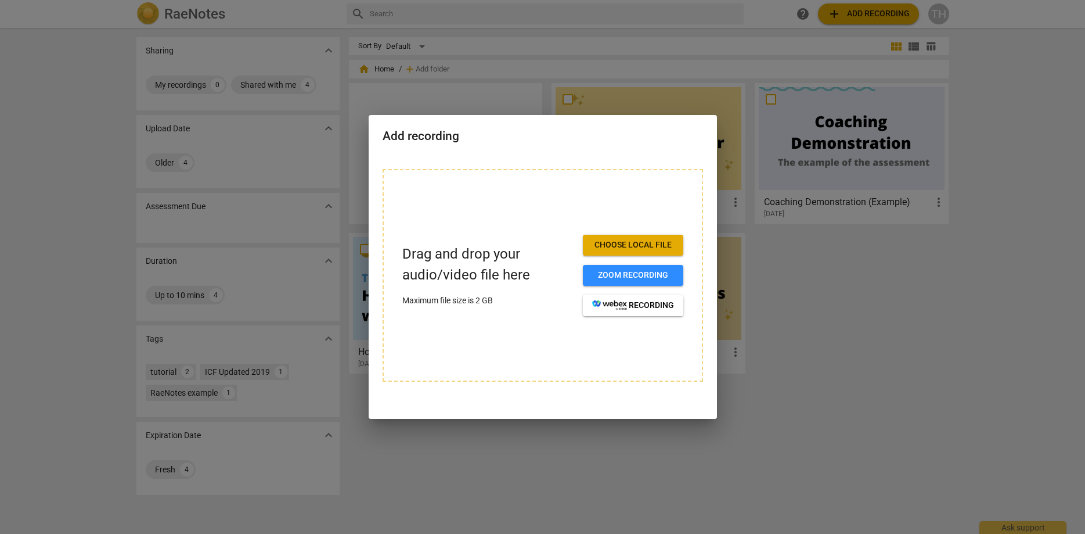
click at [807, 282] on div at bounding box center [542, 267] width 1085 height 534
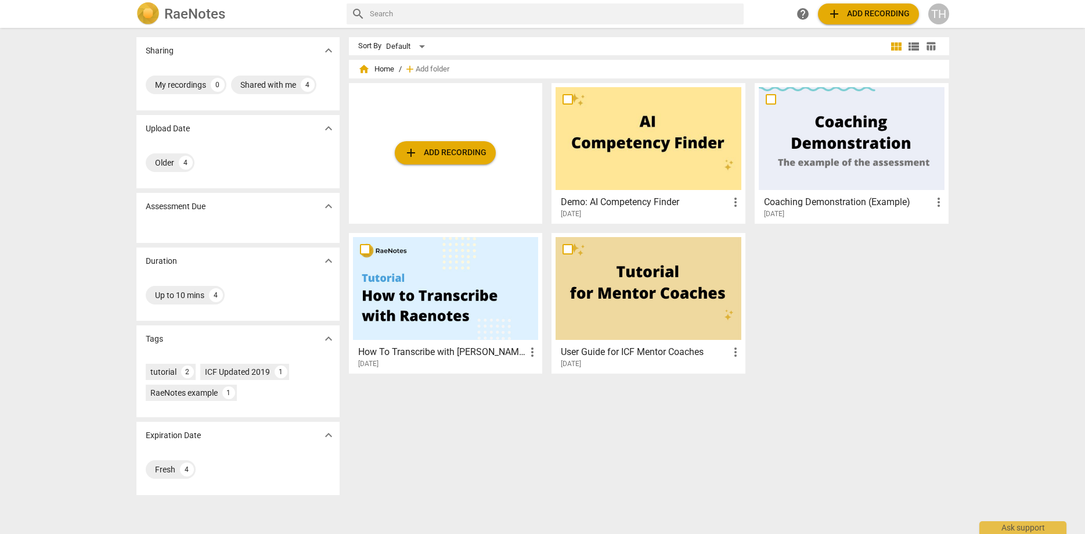
click at [940, 14] on div "TH" at bounding box center [938, 13] width 21 height 21
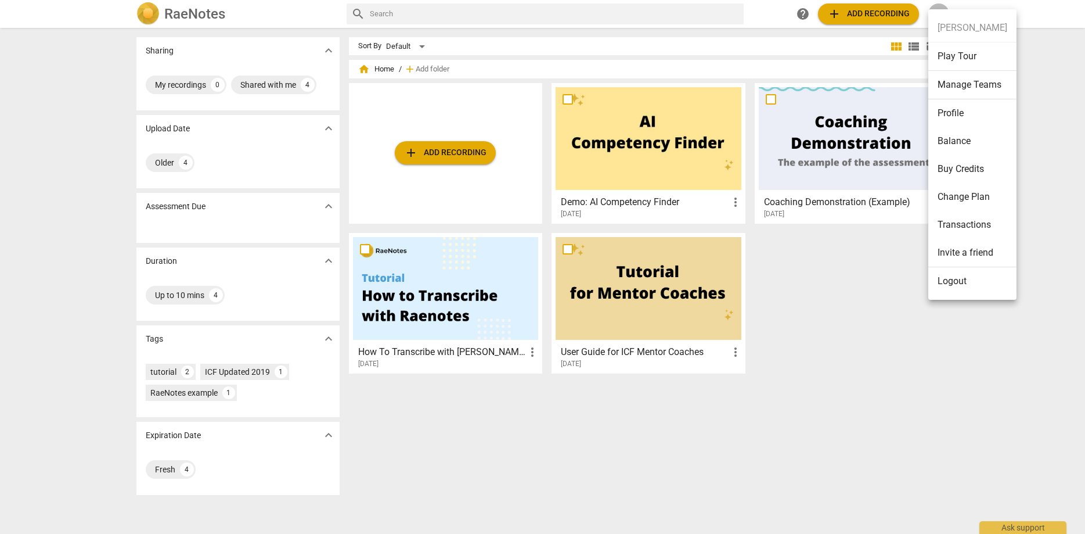
click at [951, 286] on li "Logout" at bounding box center [972, 281] width 88 height 28
